Goal: Task Accomplishment & Management: Complete application form

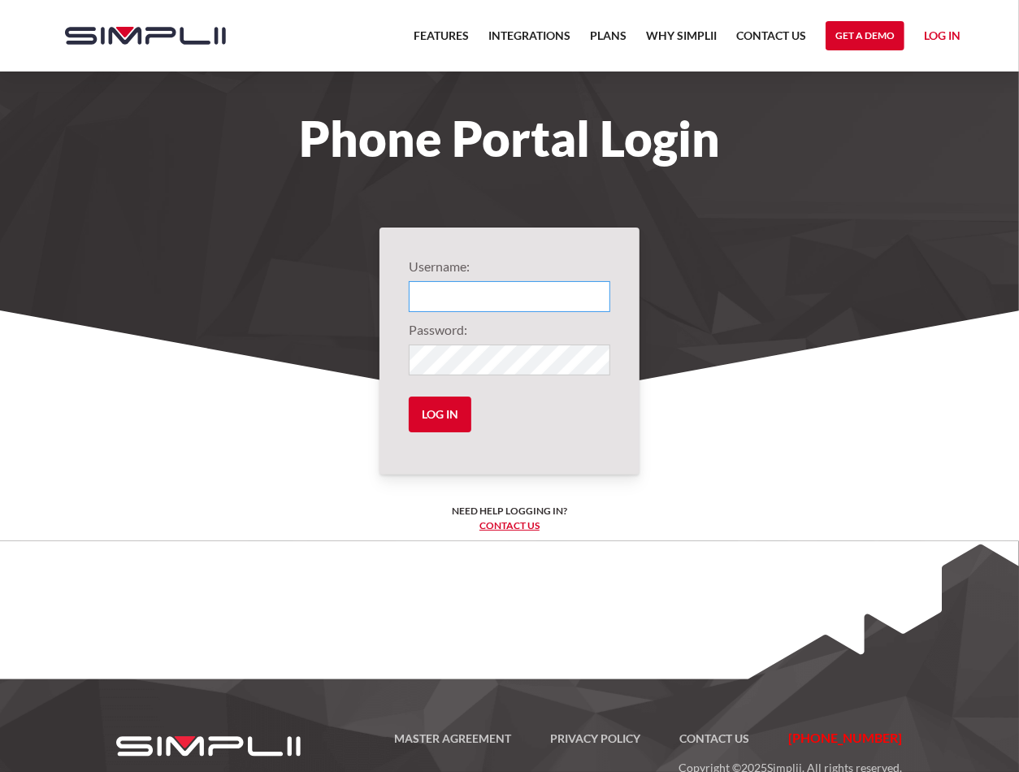
type input "1001@OriginFinancialGroup"
click at [444, 421] on input "Log in" at bounding box center [440, 415] width 63 height 36
click at [446, 411] on input "Log in" at bounding box center [440, 415] width 63 height 36
click at [420, 414] on input "Log in" at bounding box center [440, 415] width 63 height 36
click at [582, 397] on form "Username: 1001@OriginFinancialGroup Password: Log in" at bounding box center [510, 351] width 202 height 189
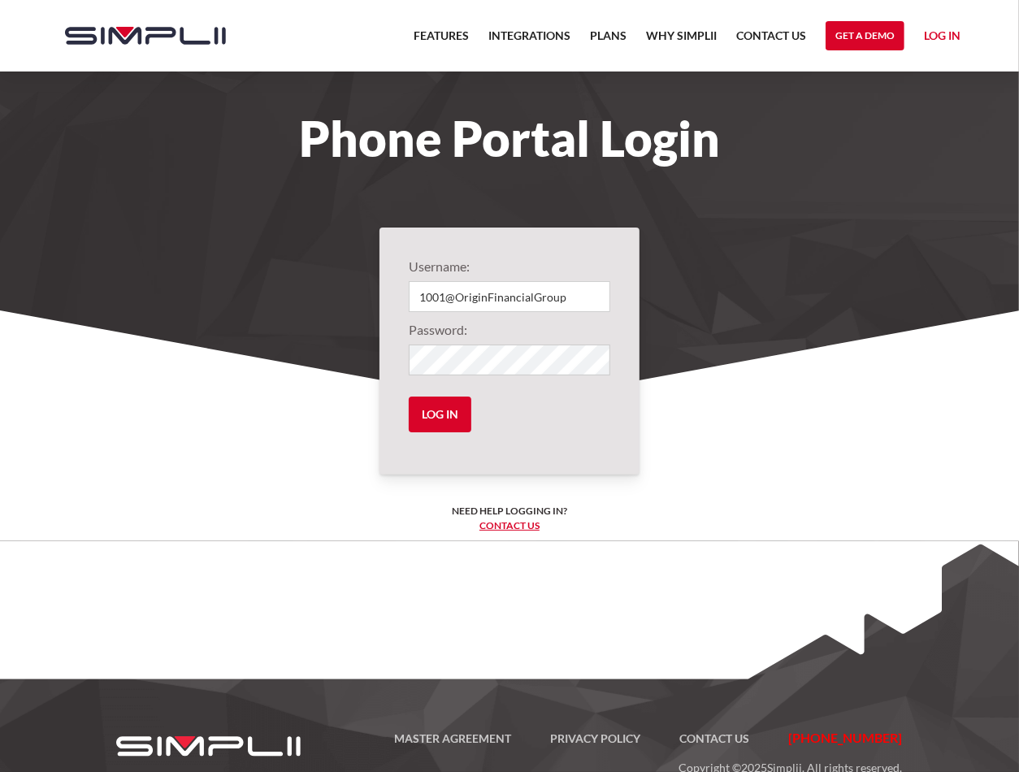
click at [781, 407] on section "Username: 1001@OriginFinancialGroup Password: Log in Need help logging in? ‍ Co…" at bounding box center [509, 508] width 1019 height 422
click at [441, 413] on input "Log in" at bounding box center [440, 415] width 63 height 36
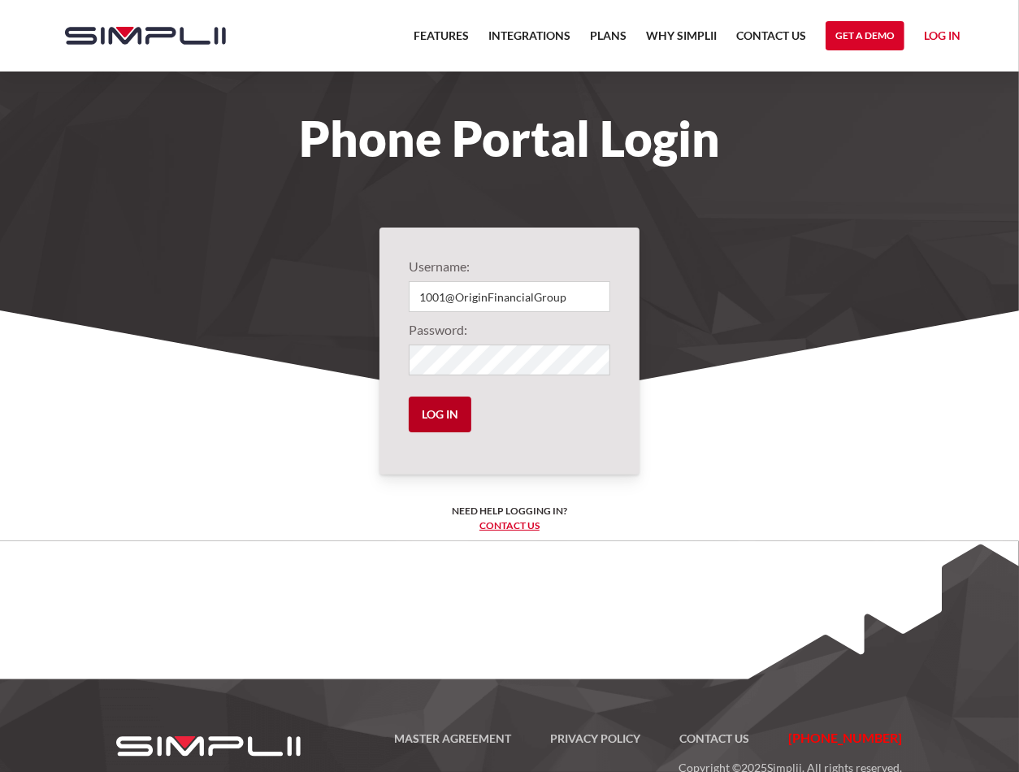
click at [441, 413] on input "Log in" at bounding box center [440, 415] width 63 height 36
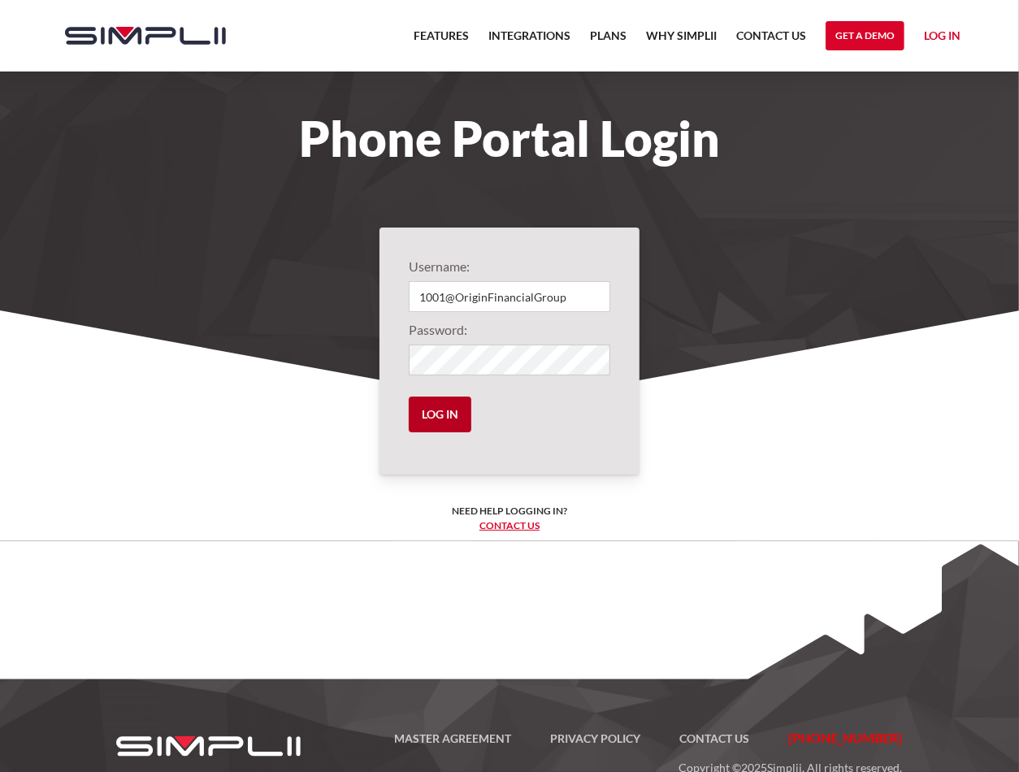
click at [441, 413] on input "Log in" at bounding box center [440, 415] width 63 height 36
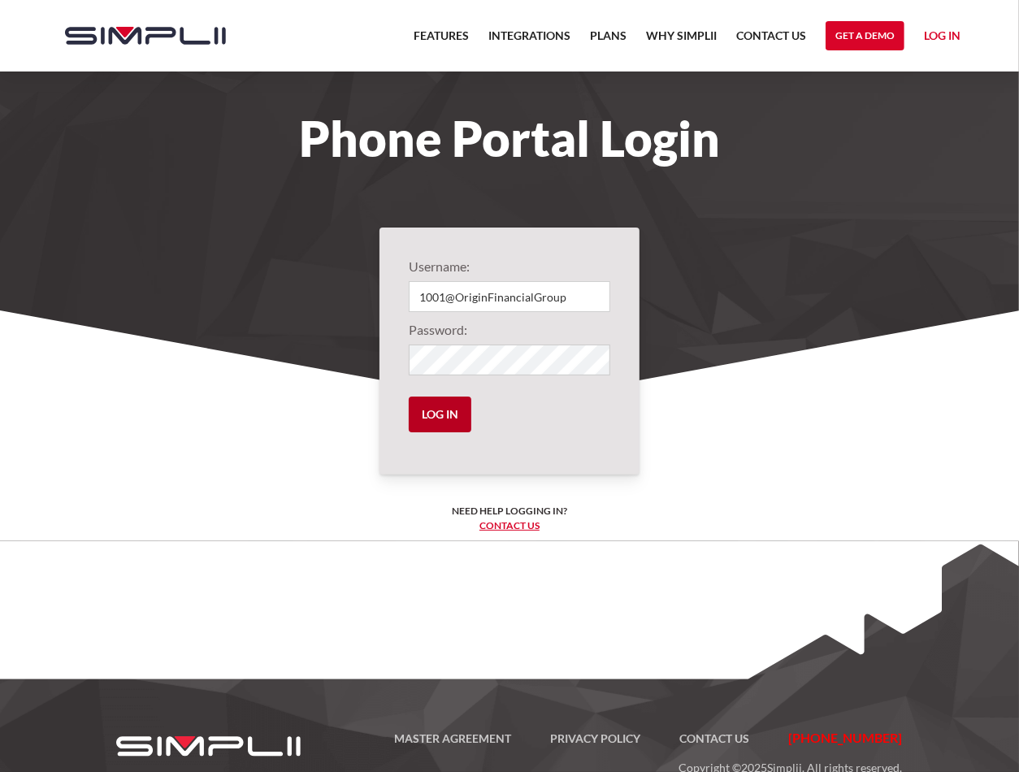
click at [441, 413] on input "Log in" at bounding box center [440, 415] width 63 height 36
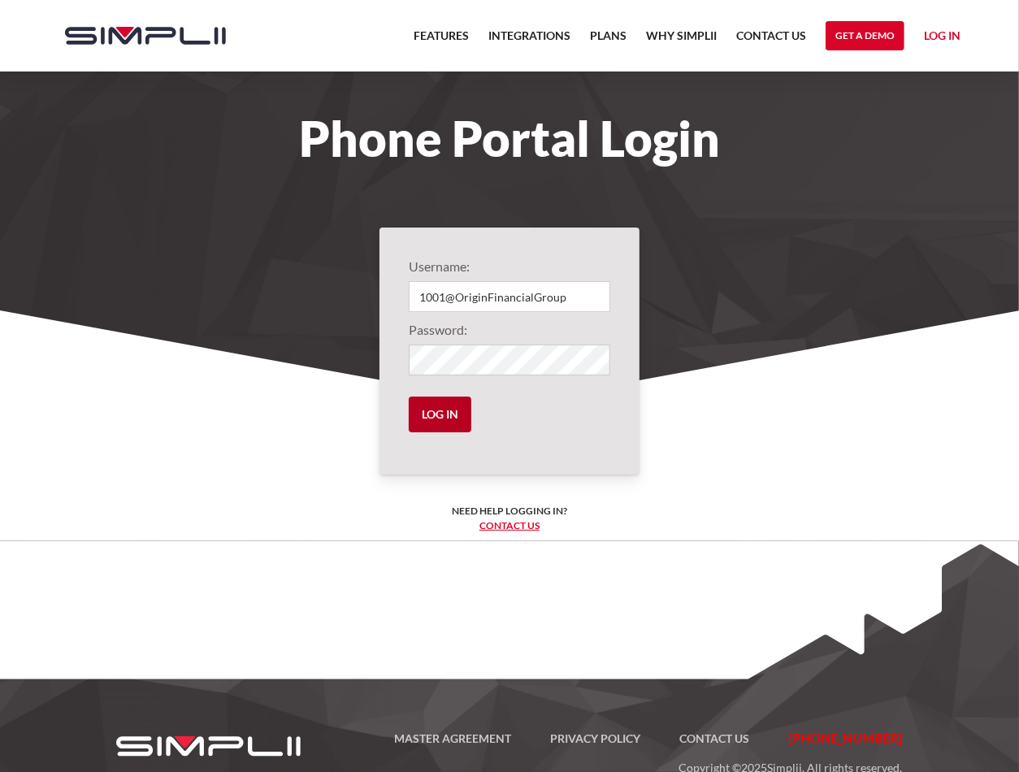
click at [441, 413] on input "Log in" at bounding box center [440, 415] width 63 height 36
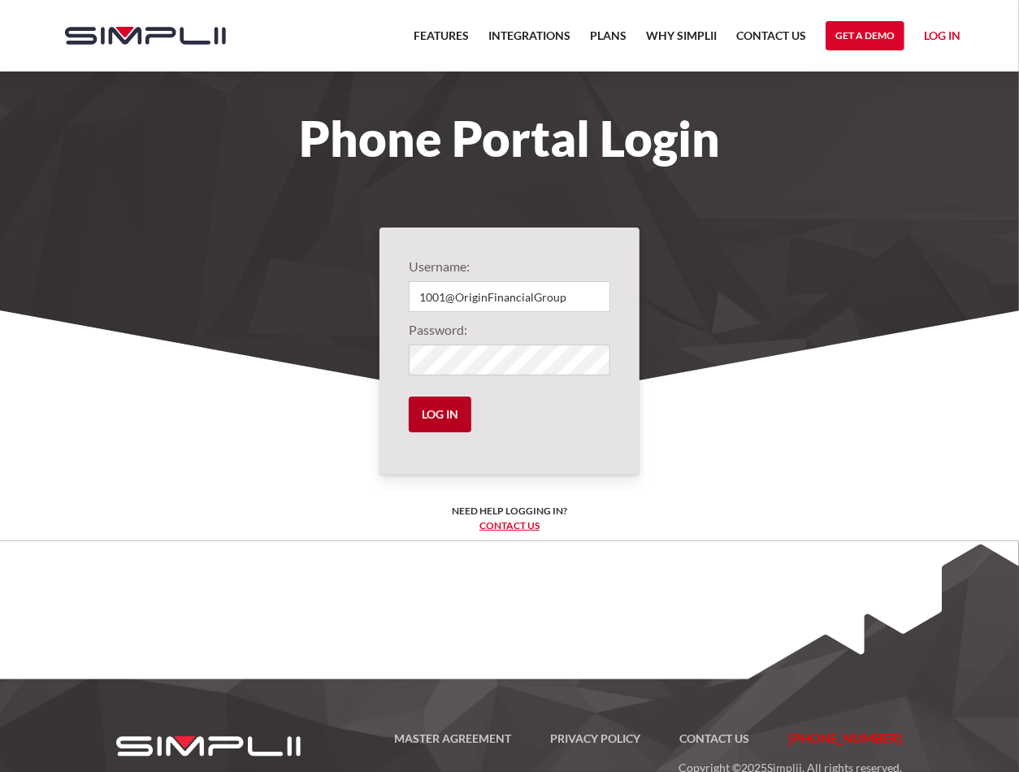
click at [441, 413] on input "Log in" at bounding box center [440, 415] width 63 height 36
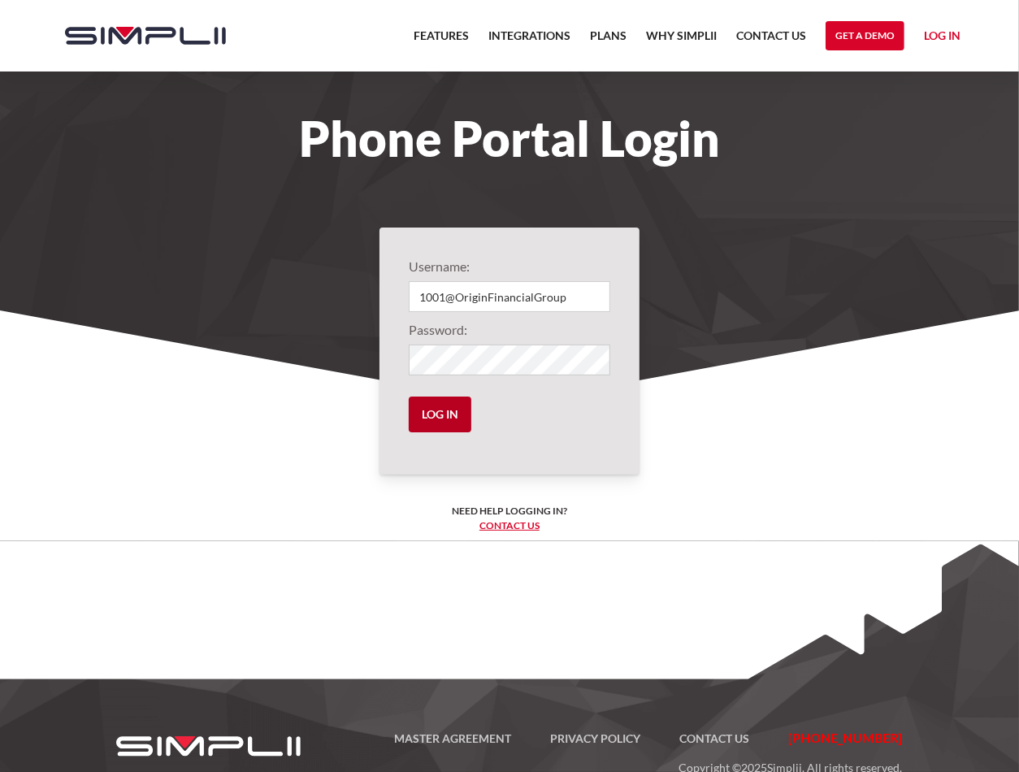
click at [441, 413] on input "Log in" at bounding box center [440, 415] width 63 height 36
click at [508, 521] on link "Contact us" at bounding box center [509, 525] width 60 height 12
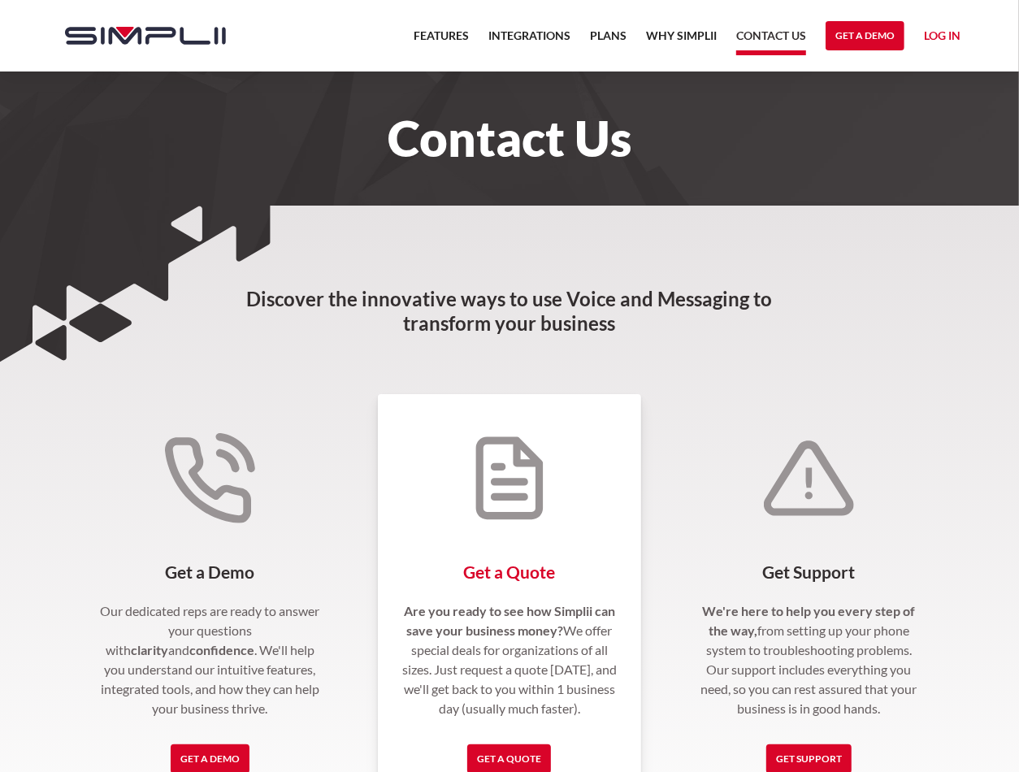
scroll to position [163, 0]
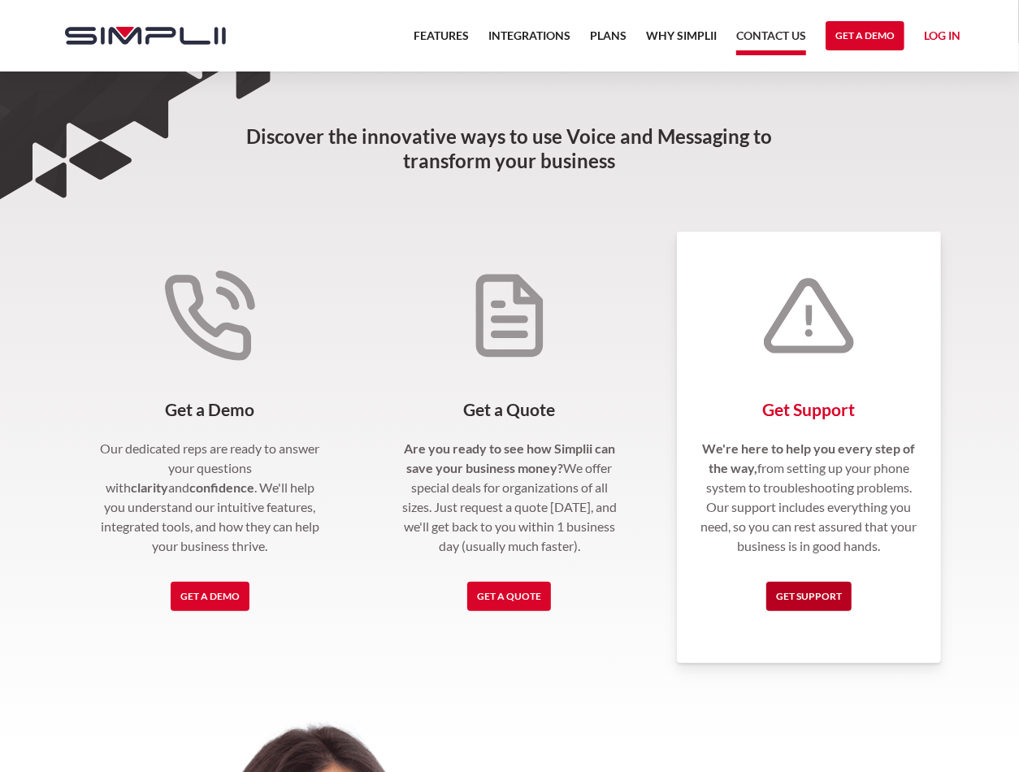
click at [829, 592] on link "Get Support" at bounding box center [808, 596] width 85 height 29
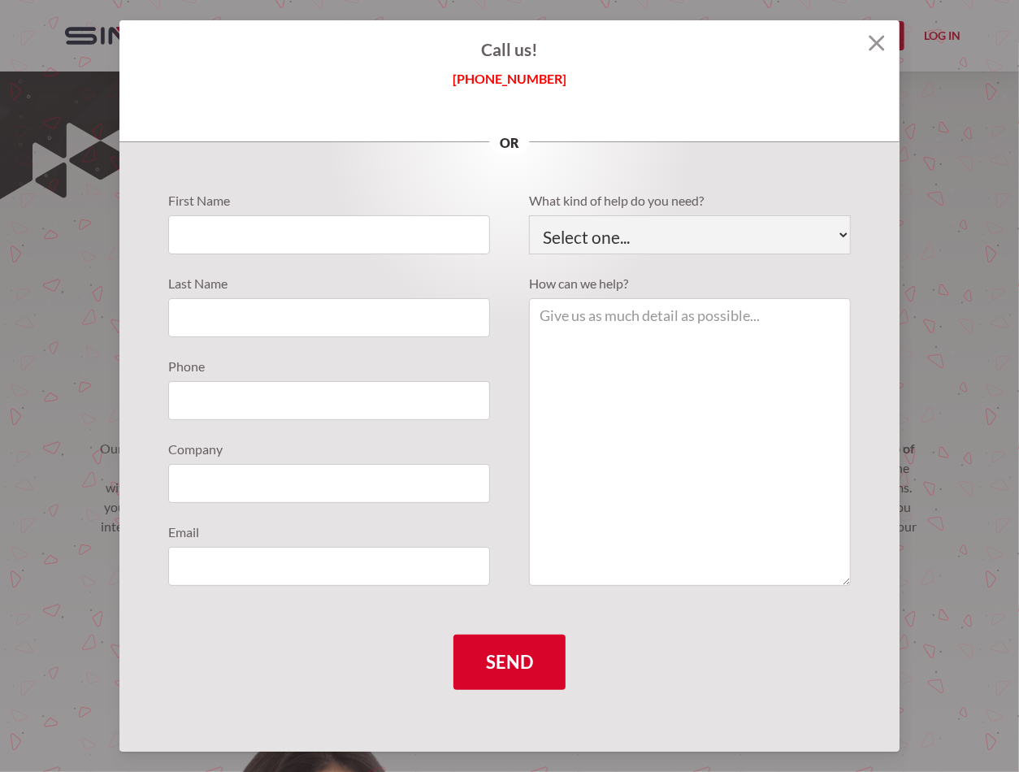
click at [879, 43] on img at bounding box center [877, 43] width 16 height 16
